Goal: Information Seeking & Learning: Learn about a topic

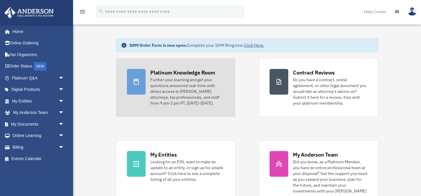
click at [187, 70] on div "Platinum Knowledge Room" at bounding box center [182, 72] width 65 height 7
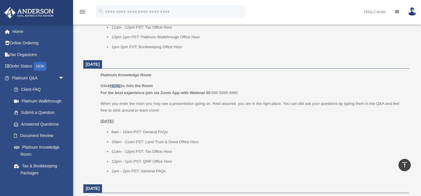
scroll to position [334, 0]
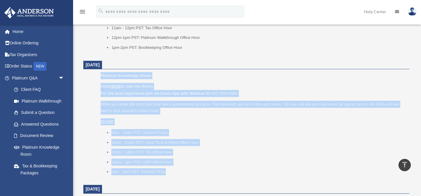
drag, startPoint x: 168, startPoint y: 171, endPoint x: 100, endPoint y: 74, distance: 117.9
click at [100, 74] on div "Platinum Knowledge Room Click HERE to Join the Room For the best experience joi…" at bounding box center [252, 125] width 304 height 107
copy div "Platinum Knowledge Room Click HERE to Join the Room For the best experience joi…"
click at [166, 81] on div "Platinum Knowledge Room Click HERE to Join the Room For the best experience joi…" at bounding box center [252, 125] width 304 height 107
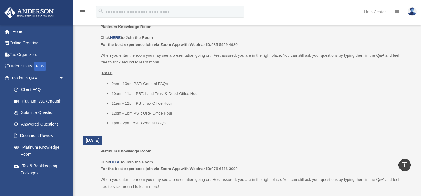
scroll to position [372, 0]
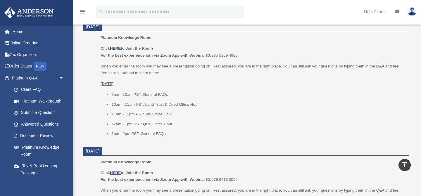
click at [117, 46] on u "HERE" at bounding box center [115, 48] width 11 height 4
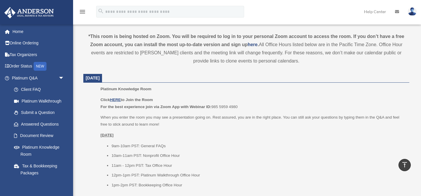
scroll to position [121, 0]
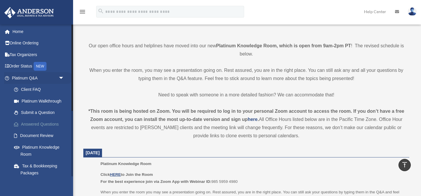
click at [37, 126] on link "Answered Questions" at bounding box center [40, 124] width 65 height 12
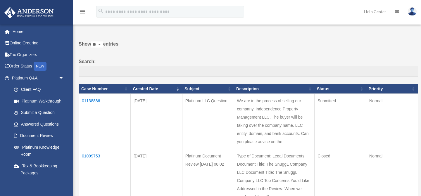
scroll to position [13, 0]
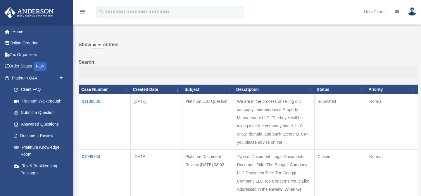
click at [98, 100] on td "01138886" at bounding box center [105, 121] width 52 height 55
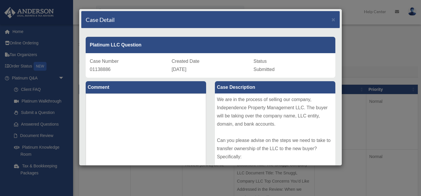
click at [395, 56] on div "Case Detail × Platinum LLC Question Case Number 01138886 Created Date October 8…" at bounding box center [210, 98] width 421 height 196
